Goal: Answer question/provide support: Share knowledge or assist other users

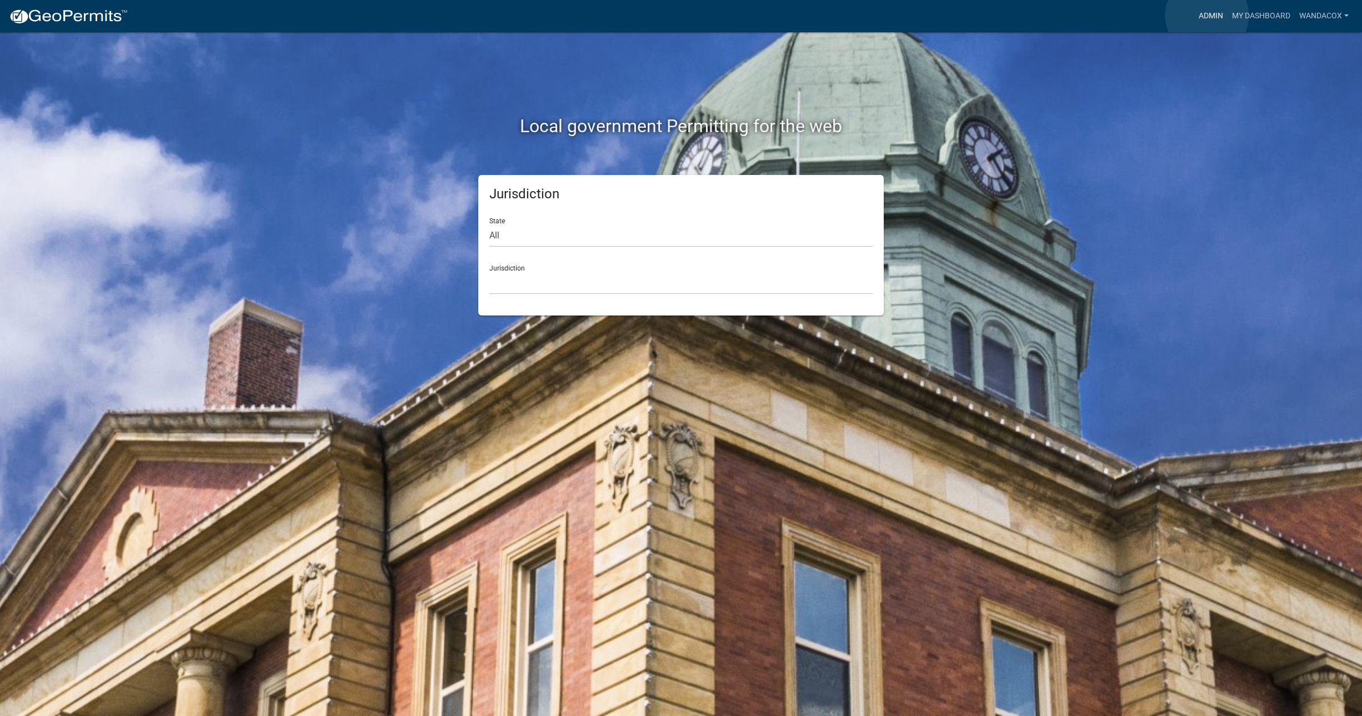
click at [1207, 16] on link "Admin" at bounding box center [1210, 16] width 33 height 21
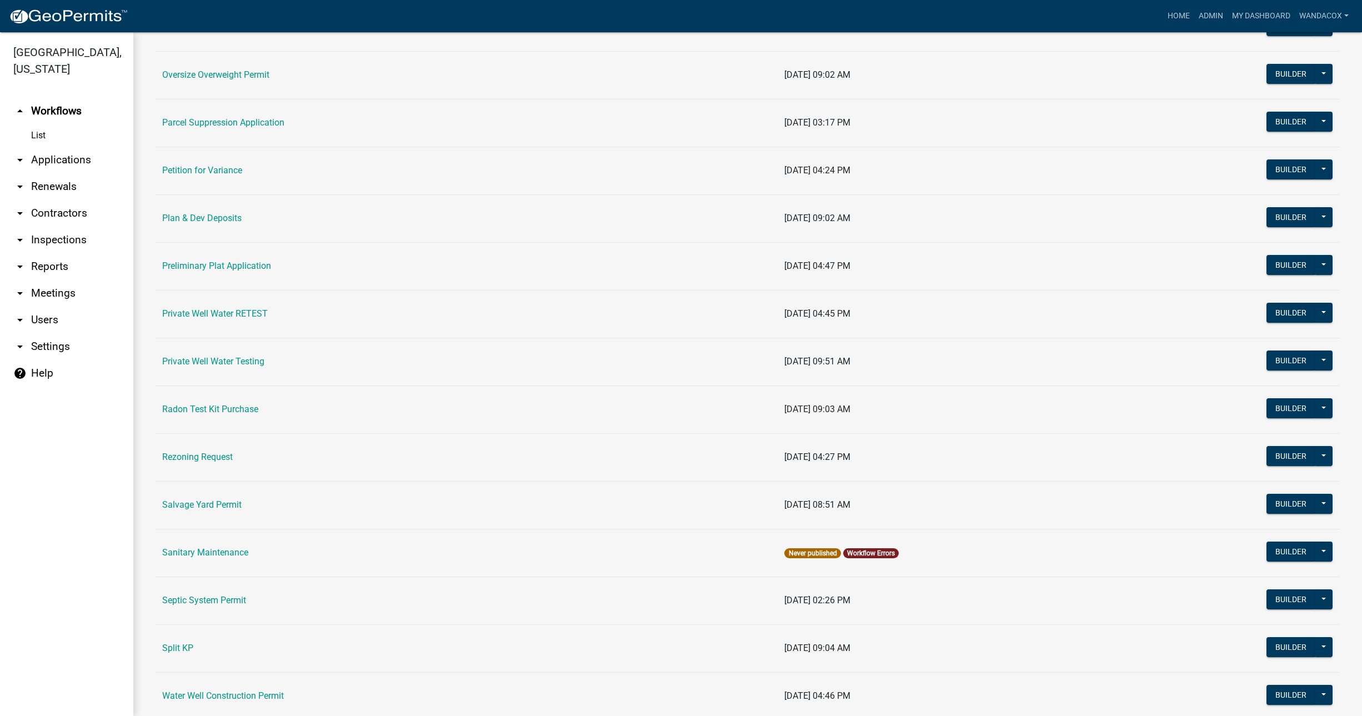
scroll to position [1131, 0]
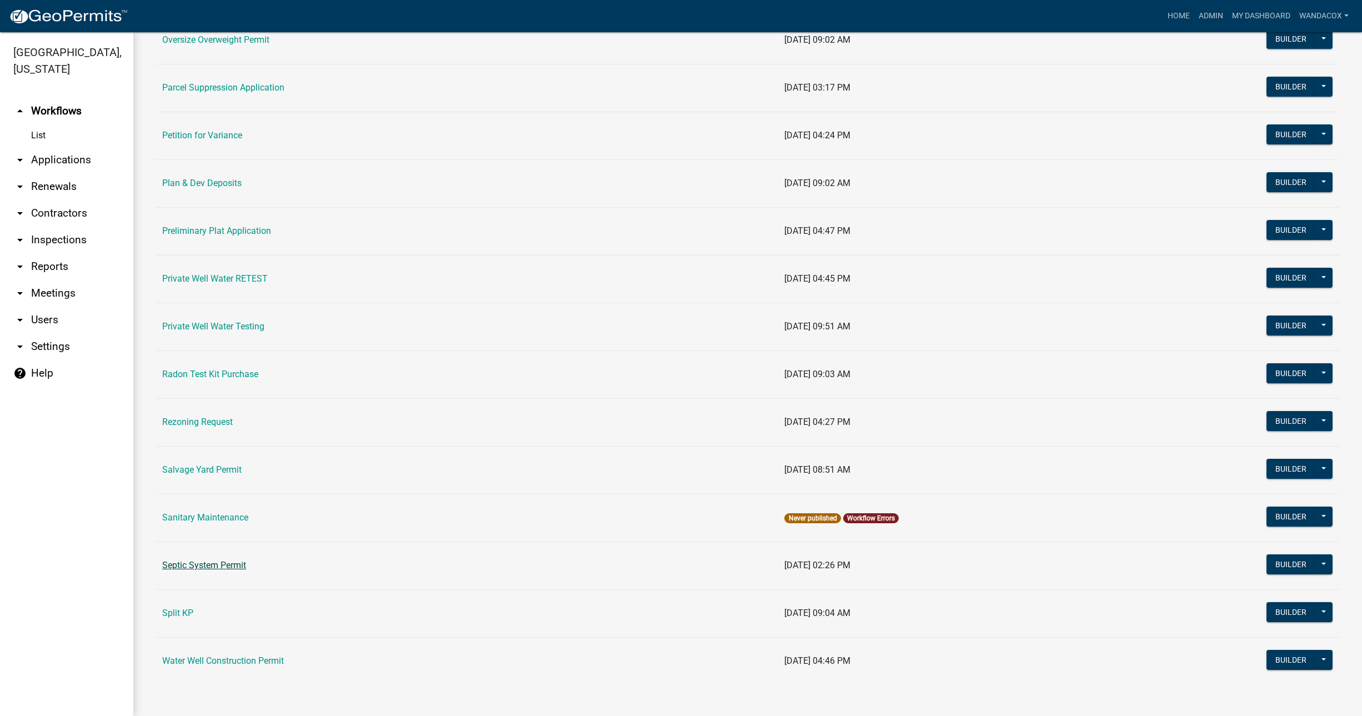
click at [213, 564] on link "Septic System Permit" at bounding box center [204, 565] width 84 height 11
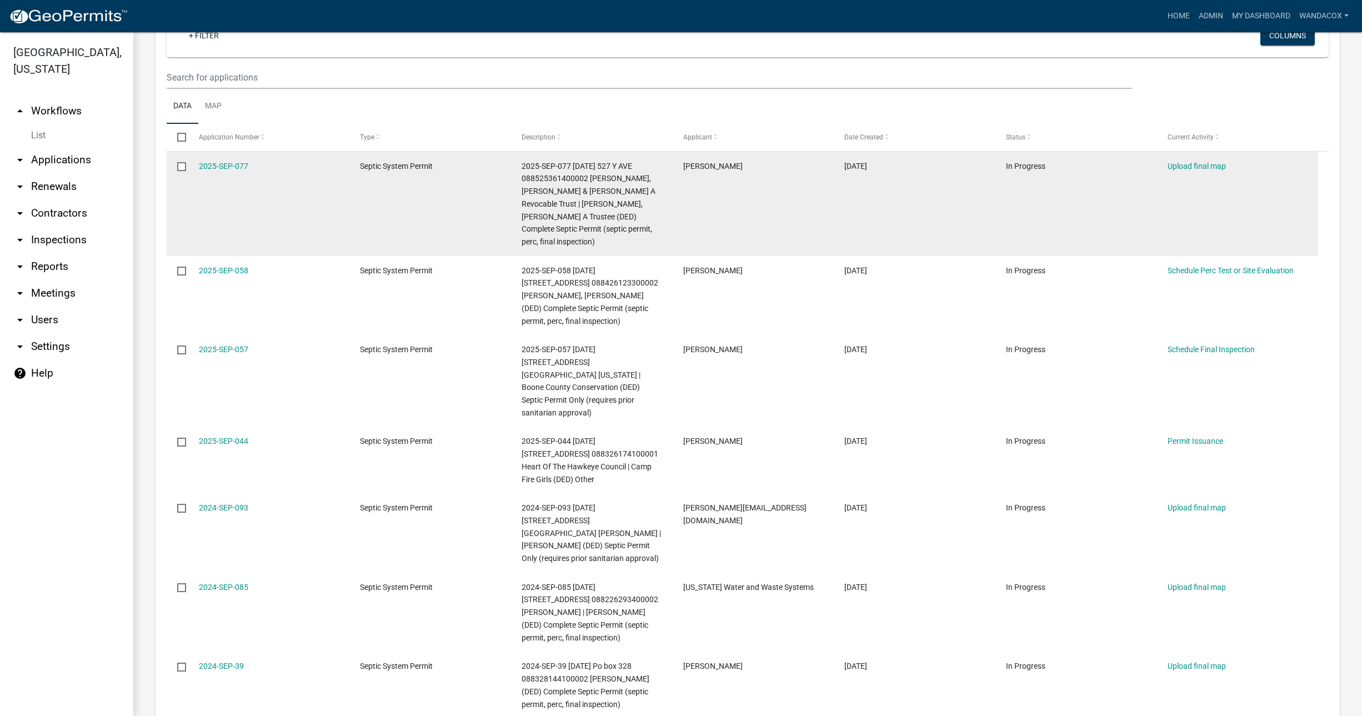
scroll to position [208, 0]
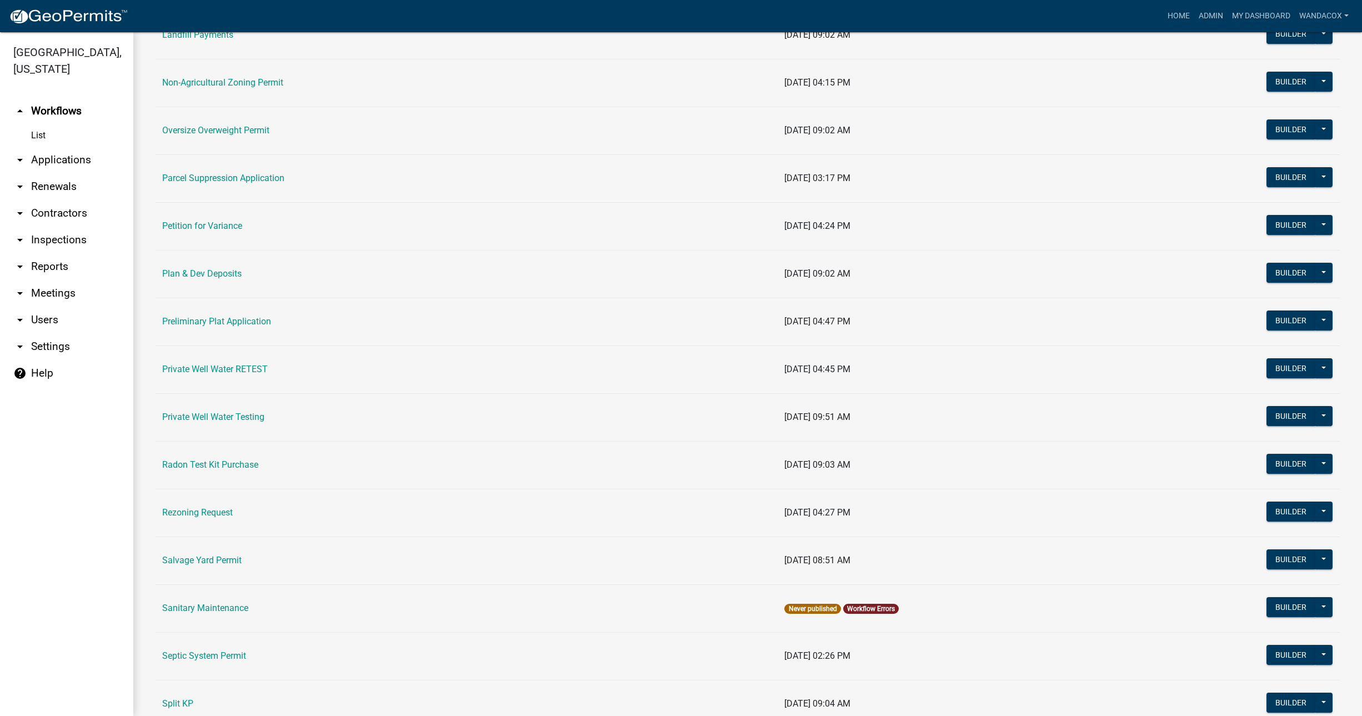
scroll to position [1041, 0]
click at [221, 224] on link "Petition for Variance" at bounding box center [202, 225] width 80 height 11
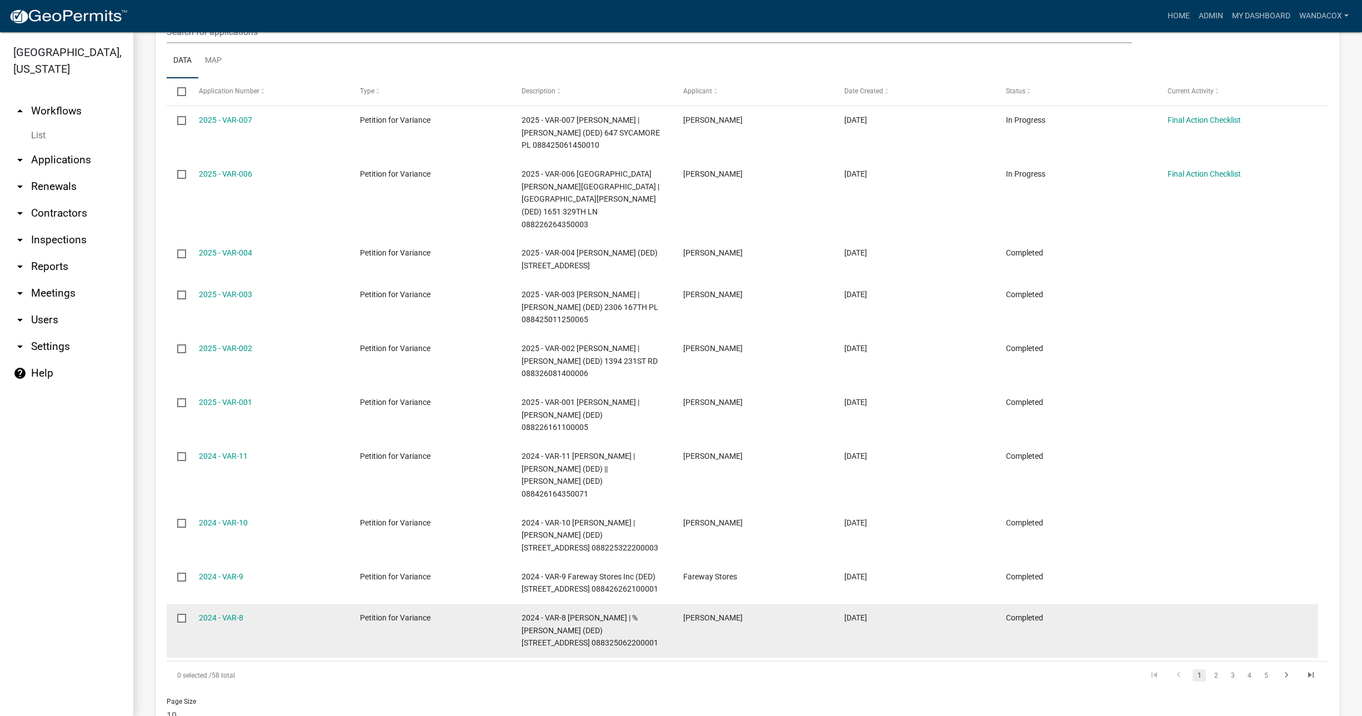
scroll to position [638, 0]
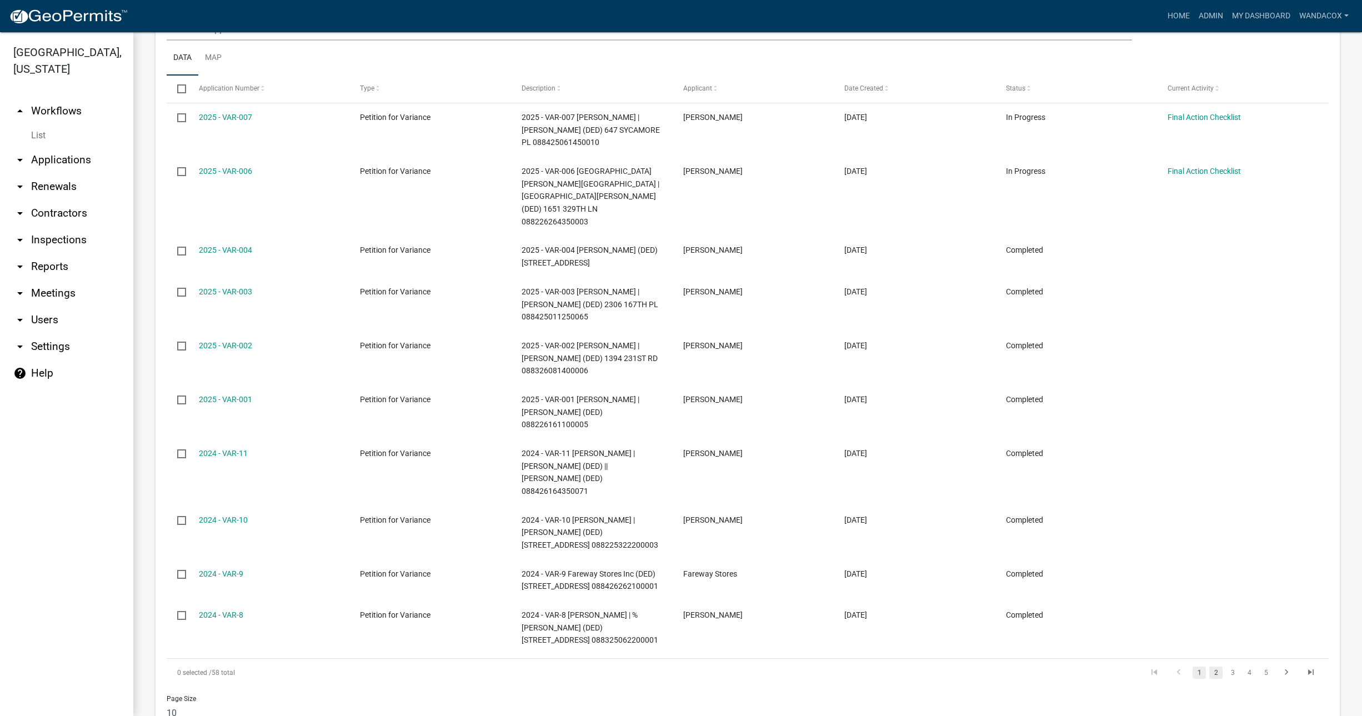
click at [1211, 666] on link "2" at bounding box center [1215, 672] width 13 height 12
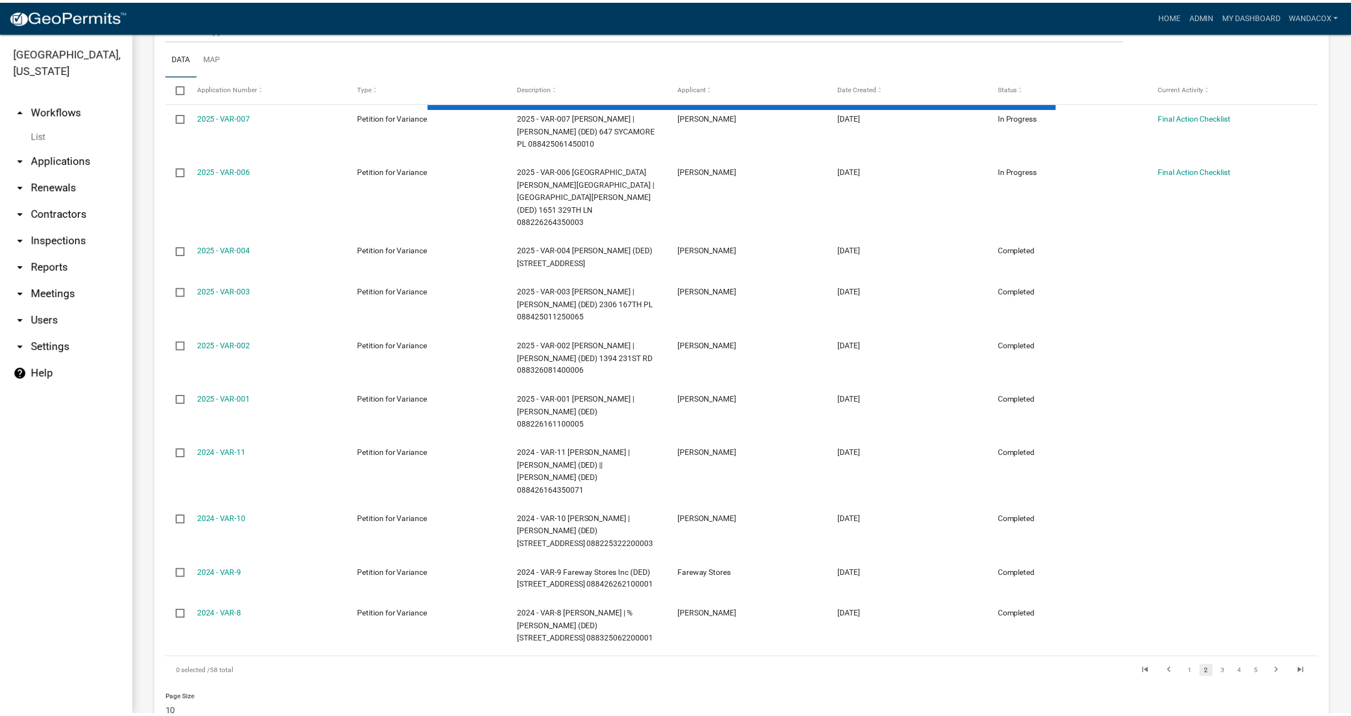
scroll to position [613, 0]
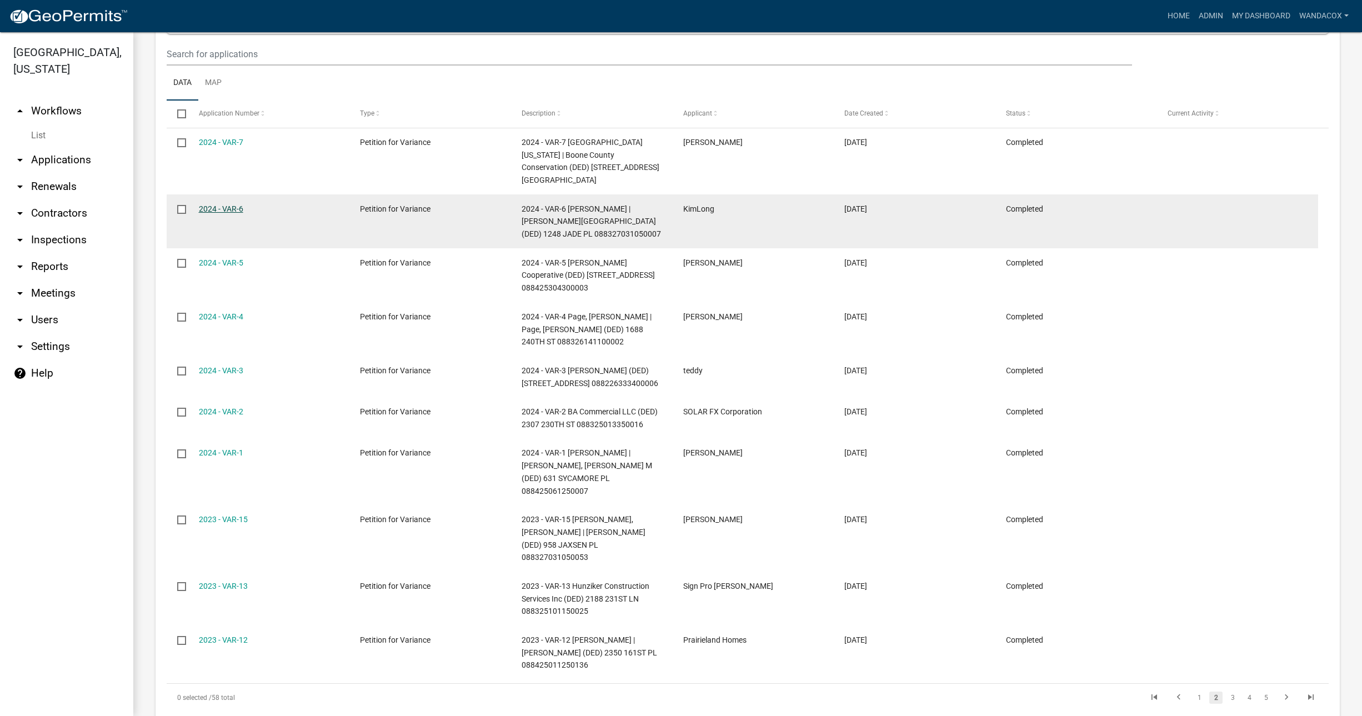
click at [204, 204] on link "2024 - VAR-6" at bounding box center [221, 208] width 44 height 9
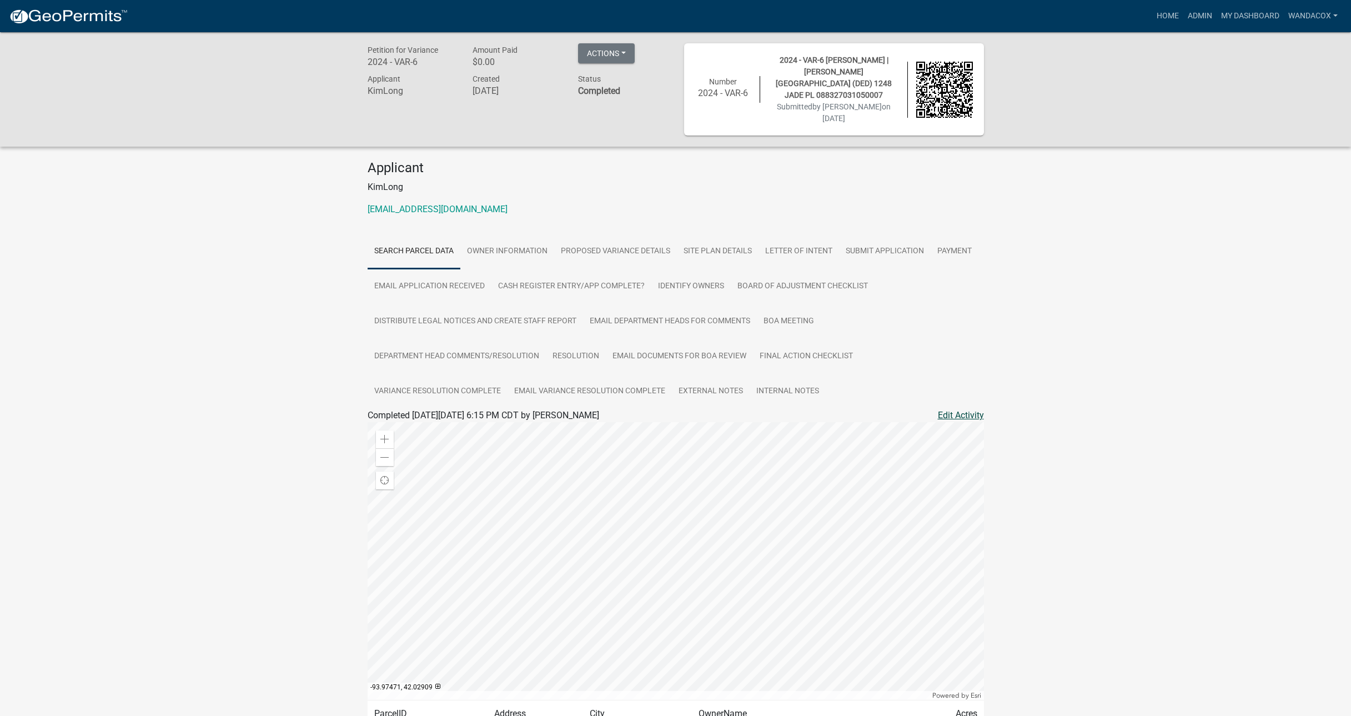
click at [959, 409] on link "Edit Activity" at bounding box center [961, 415] width 46 height 13
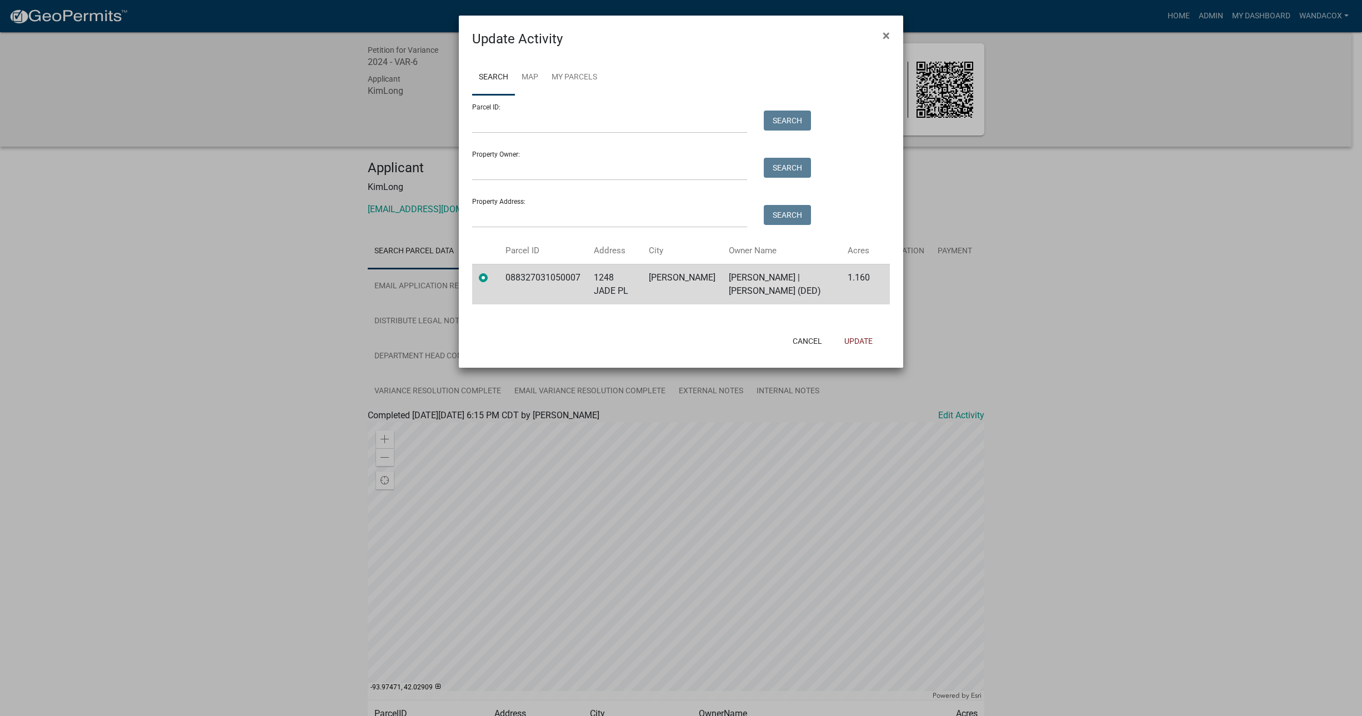
click at [528, 283] on td "088327031050007" at bounding box center [543, 284] width 88 height 41
click at [1025, 307] on ngb-modal-window "Update Activity × Search Map My Parcels Parcel ID: Search Property Owner: Searc…" at bounding box center [681, 358] width 1362 height 716
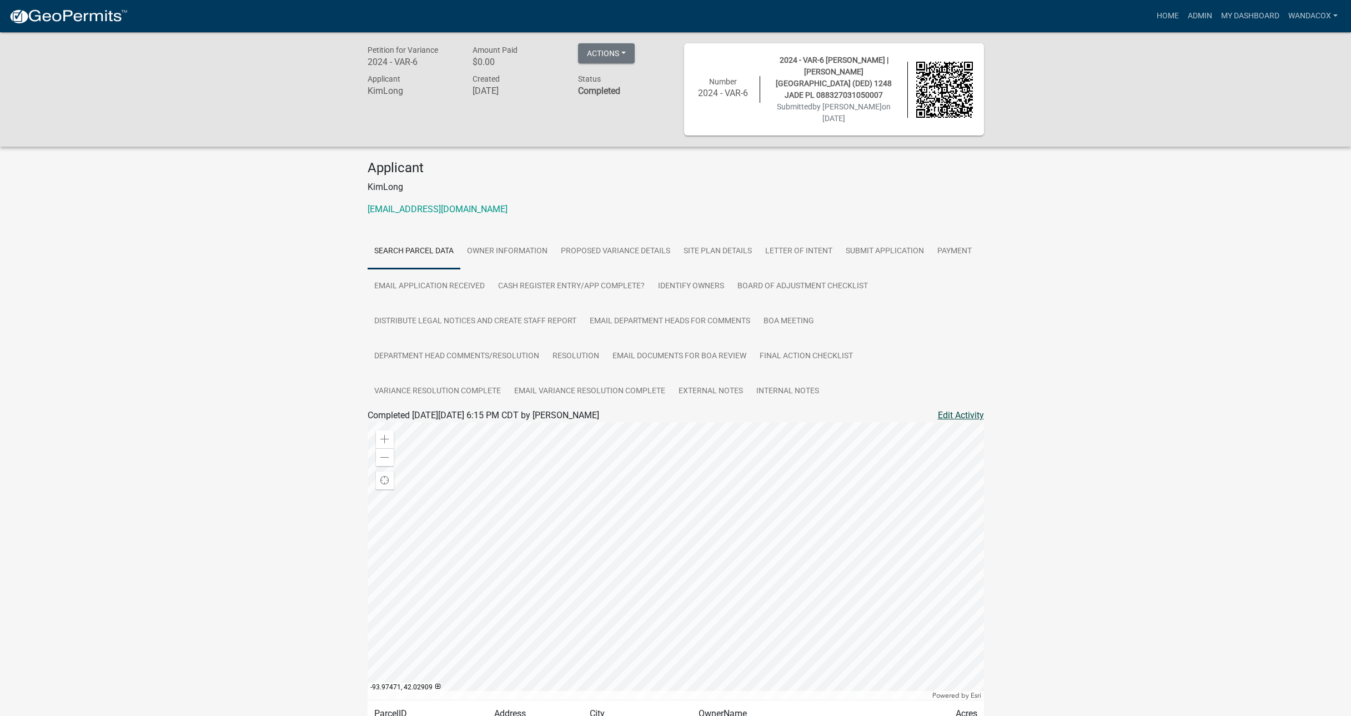
click at [967, 409] on link "Edit Activity" at bounding box center [961, 415] width 46 height 13
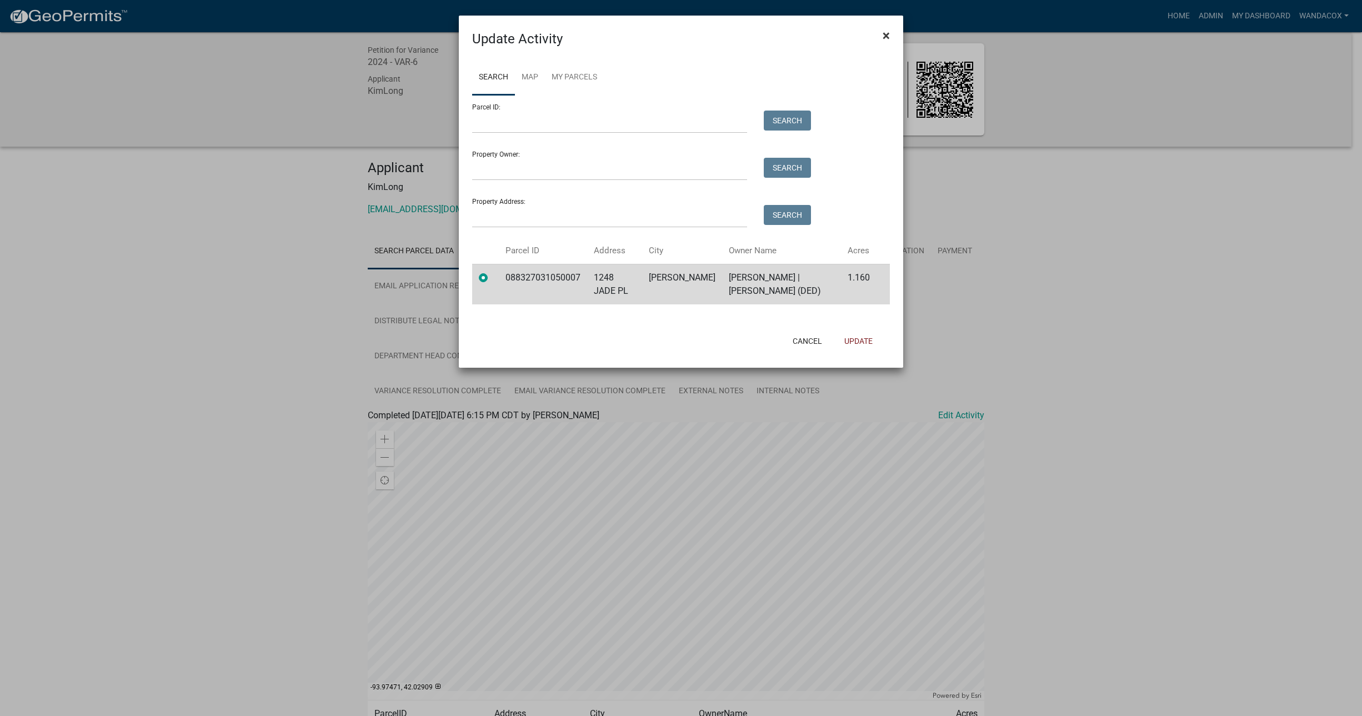
click at [888, 39] on span "×" at bounding box center [885, 36] width 7 height 16
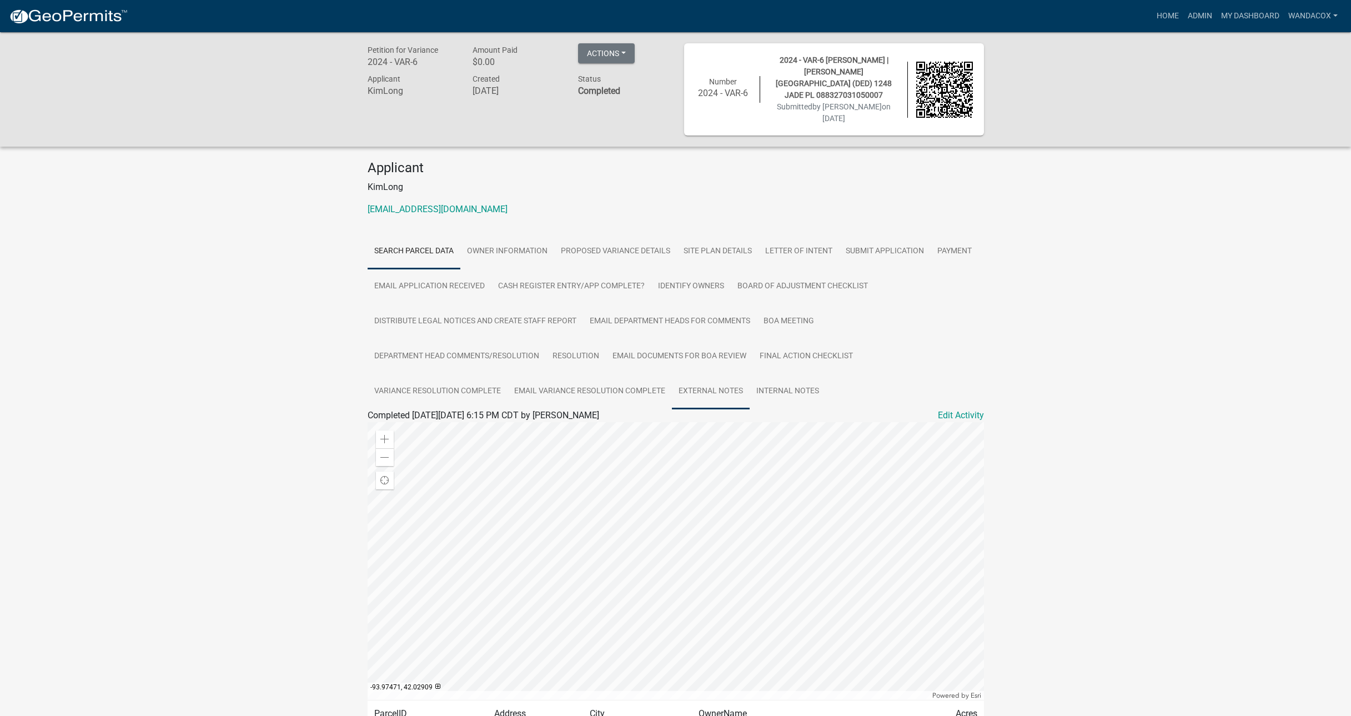
click at [710, 380] on link "External Notes" at bounding box center [711, 392] width 78 height 36
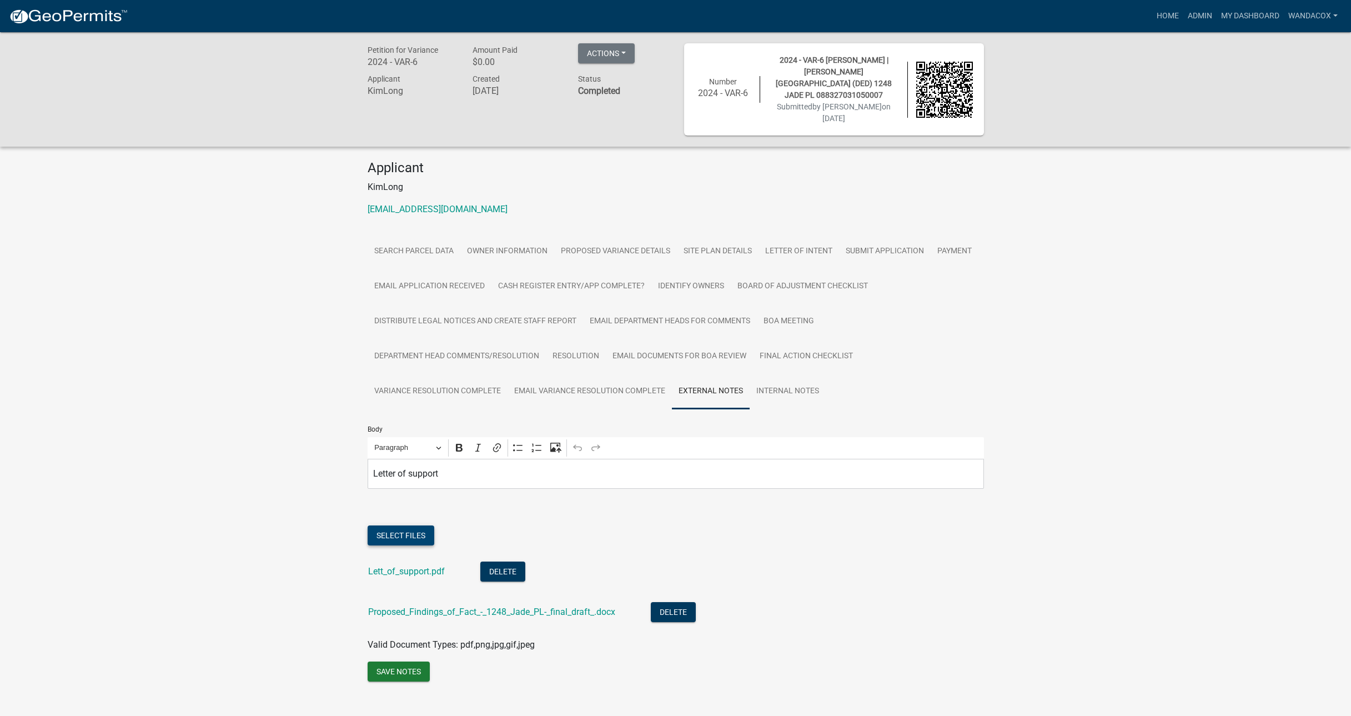
click at [401, 525] on button "Select files" at bounding box center [401, 535] width 67 height 20
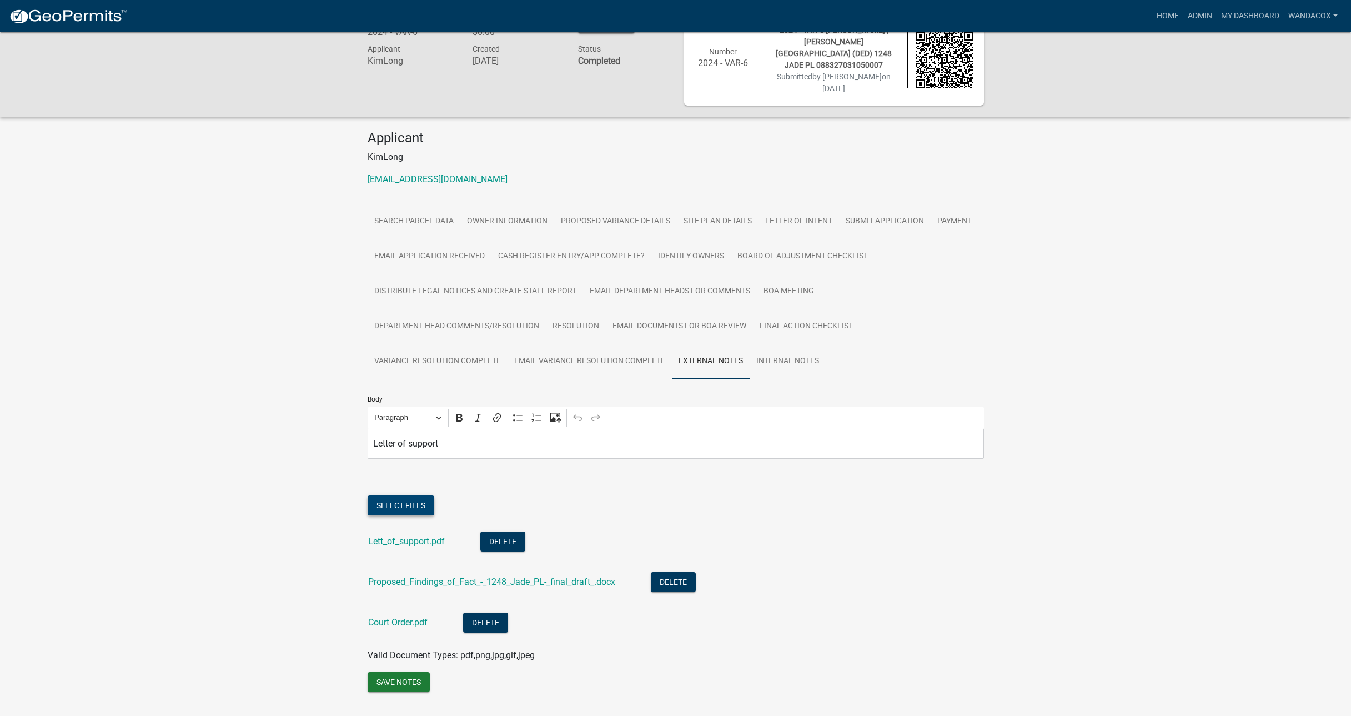
scroll to position [43, 0]
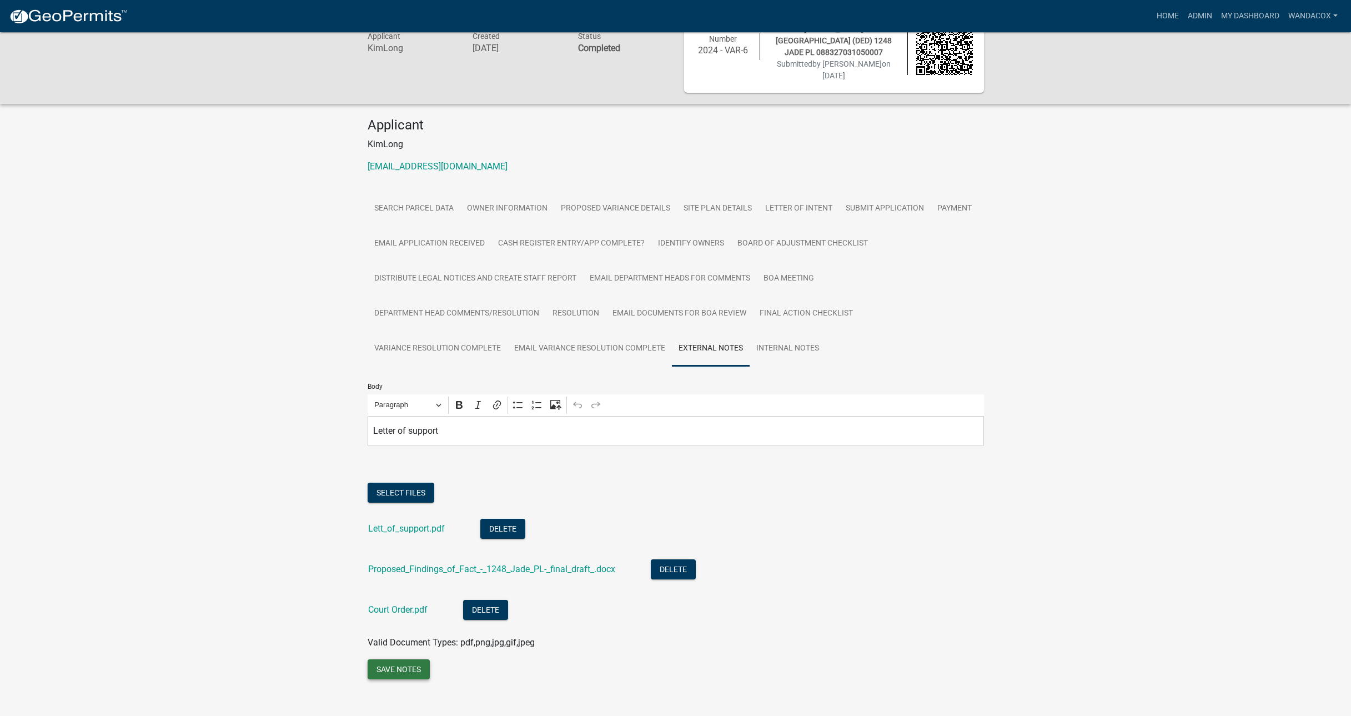
click at [403, 659] on button "Save Notes" at bounding box center [399, 669] width 62 height 20
